Goal: Navigation & Orientation: Find specific page/section

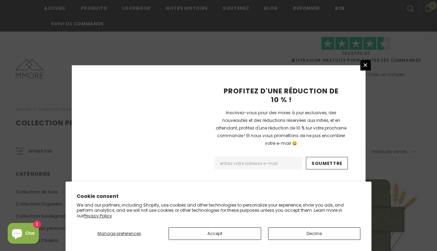
scroll to position [528, 0]
